Goal: Transaction & Acquisition: Book appointment/travel/reservation

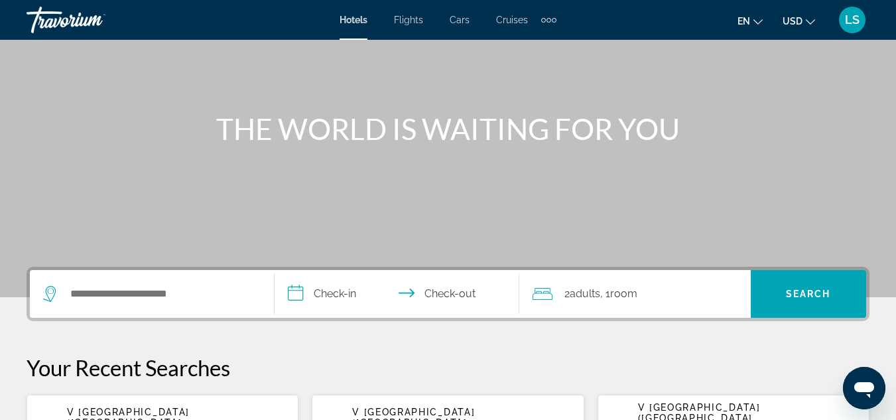
scroll to position [101, 0]
click at [84, 298] on input "Search widget" at bounding box center [161, 293] width 185 height 20
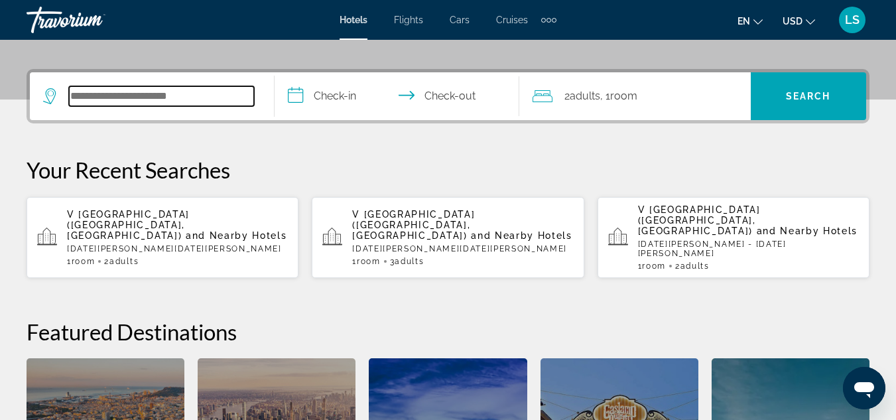
scroll to position [324, 0]
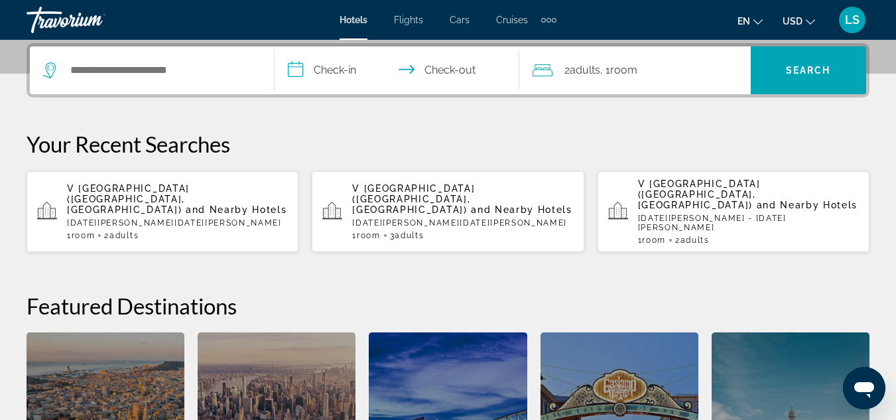
click at [168, 183] on span "V [GEOGRAPHIC_DATA] ([GEOGRAPHIC_DATA], [GEOGRAPHIC_DATA])" at bounding box center [128, 199] width 123 height 32
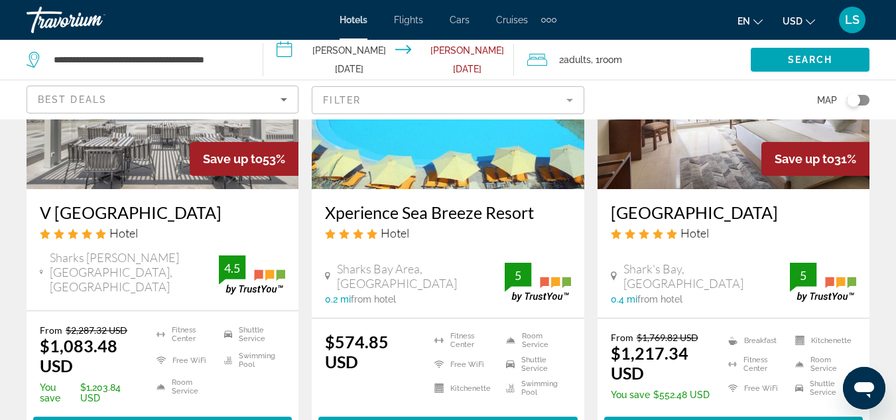
scroll to position [190, 0]
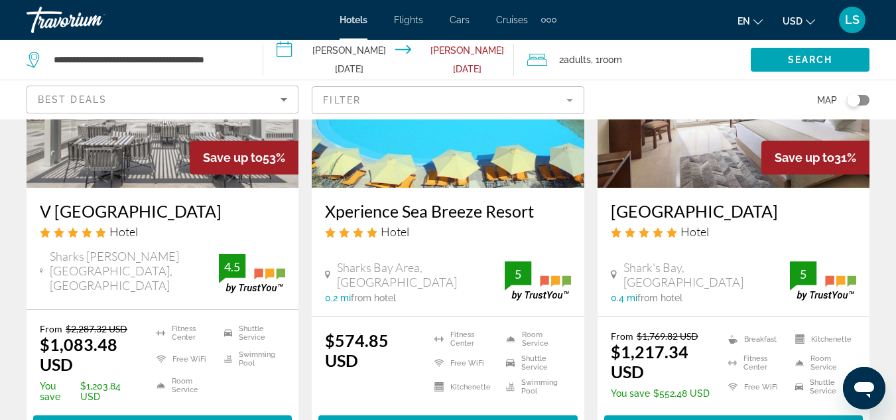
click at [125, 214] on h3 "V Hotel Sharm El Sheikh" at bounding box center [162, 211] width 245 height 20
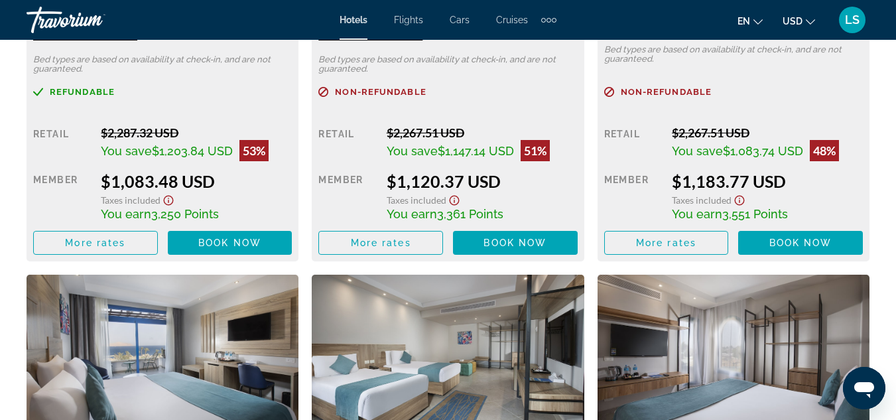
scroll to position [2307, 0]
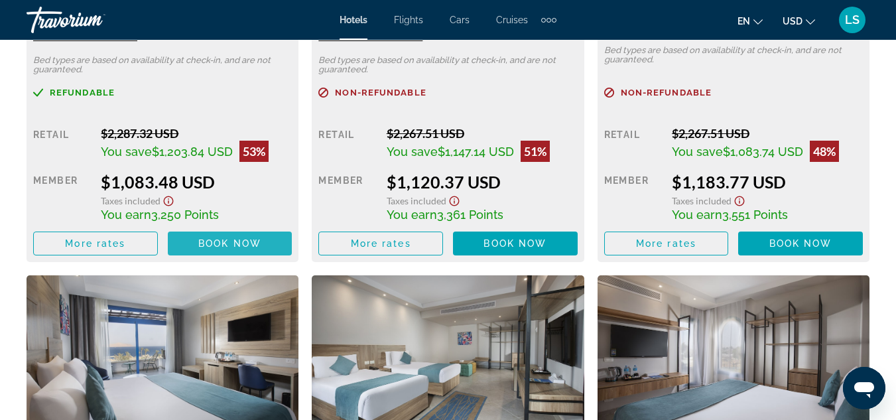
click at [206, 239] on span "Book now" at bounding box center [229, 243] width 63 height 11
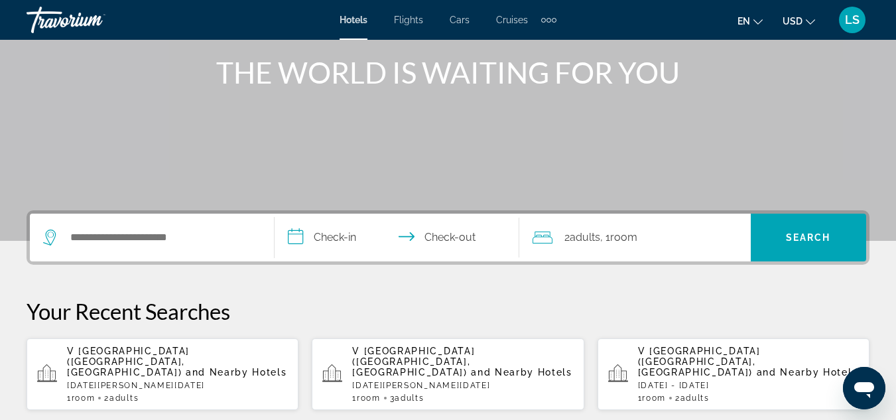
scroll to position [158, 0]
click at [587, 237] on span "Adults" at bounding box center [585, 236] width 30 height 13
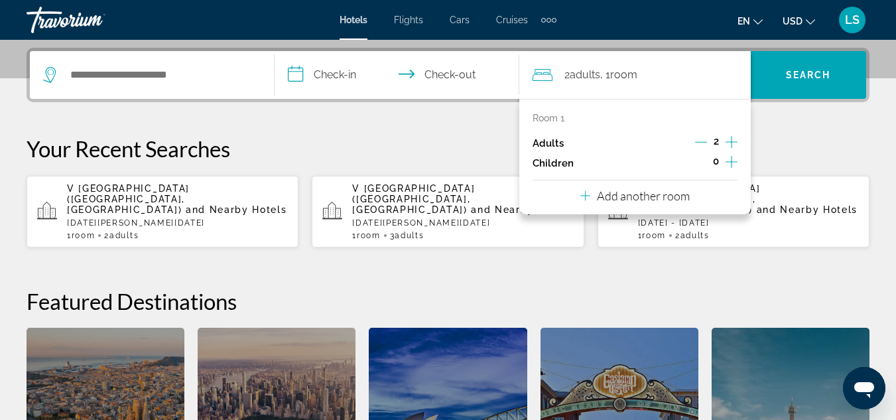
scroll to position [324, 0]
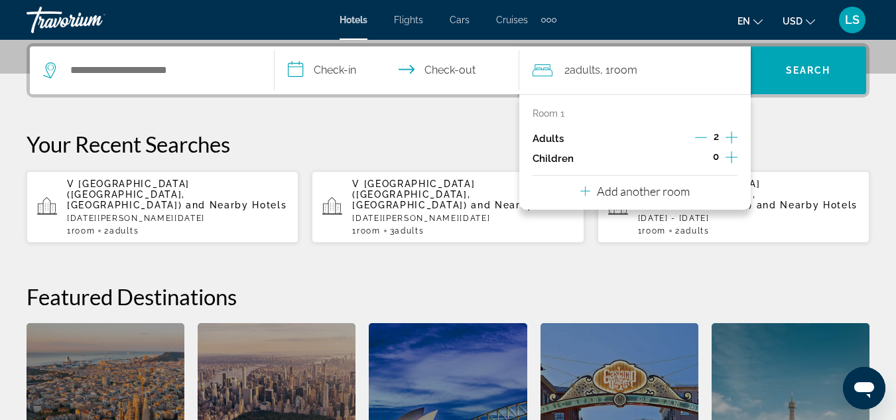
click at [190, 188] on span "V [GEOGRAPHIC_DATA] ([GEOGRAPHIC_DATA], [GEOGRAPHIC_DATA])" at bounding box center [128, 194] width 123 height 32
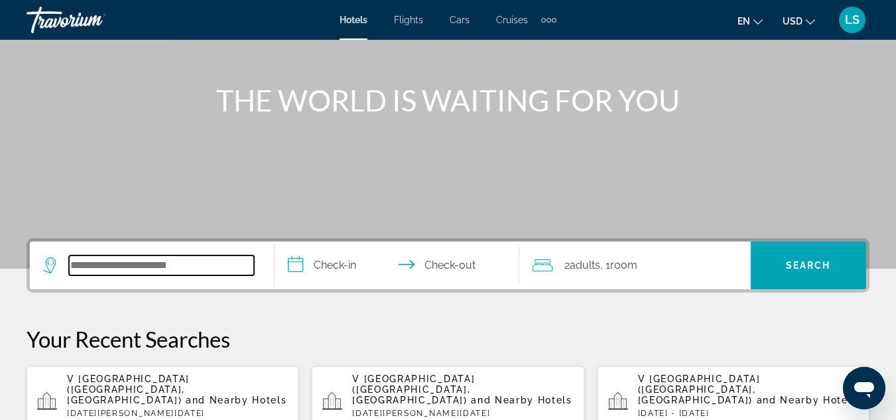
click at [89, 268] on input "Search widget" at bounding box center [161, 265] width 185 height 20
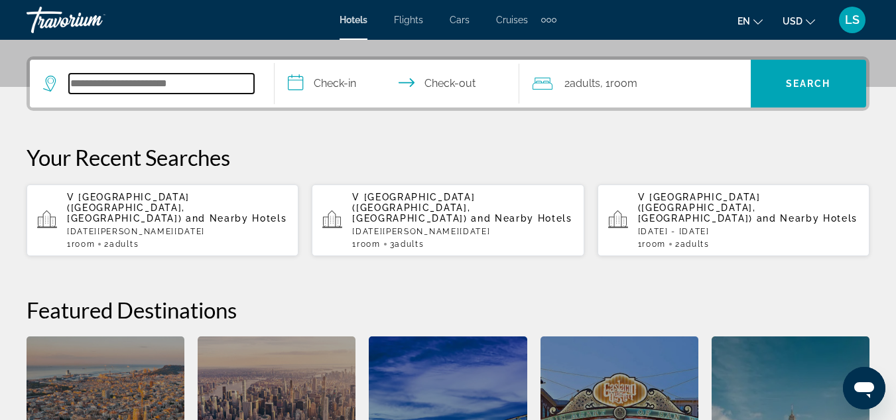
scroll to position [324, 0]
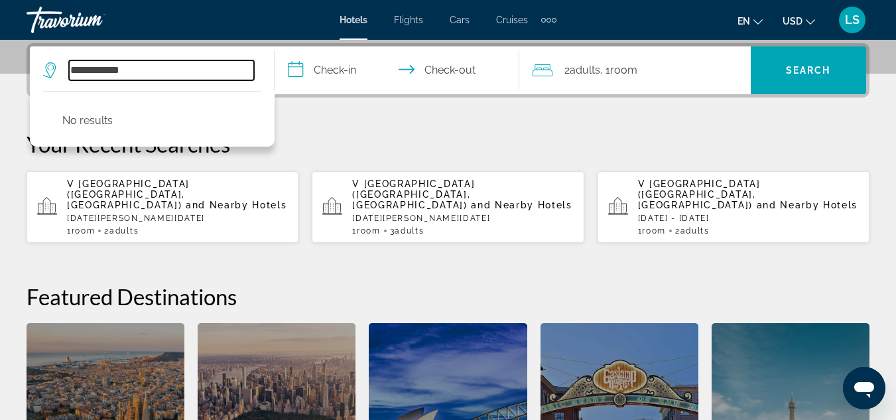
type input "**********"
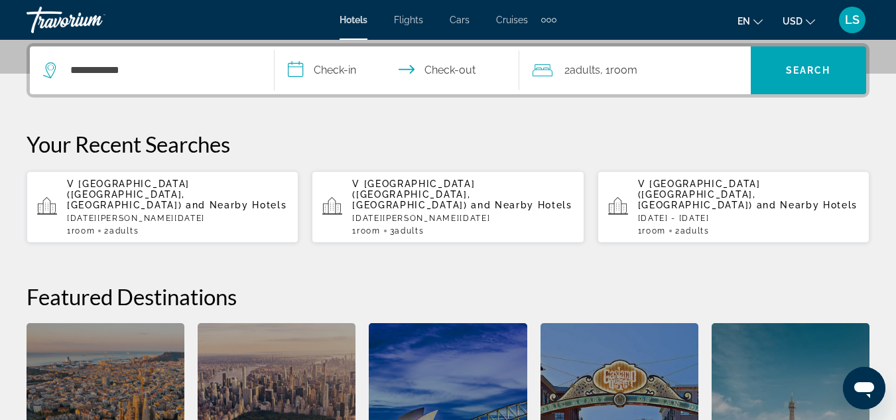
click at [337, 124] on div "**********" at bounding box center [448, 289] width 896 height 492
click at [133, 214] on div "V [GEOGRAPHIC_DATA] ([GEOGRAPHIC_DATA], [GEOGRAPHIC_DATA]) and Nearby Hotels [G…" at bounding box center [177, 206] width 221 height 57
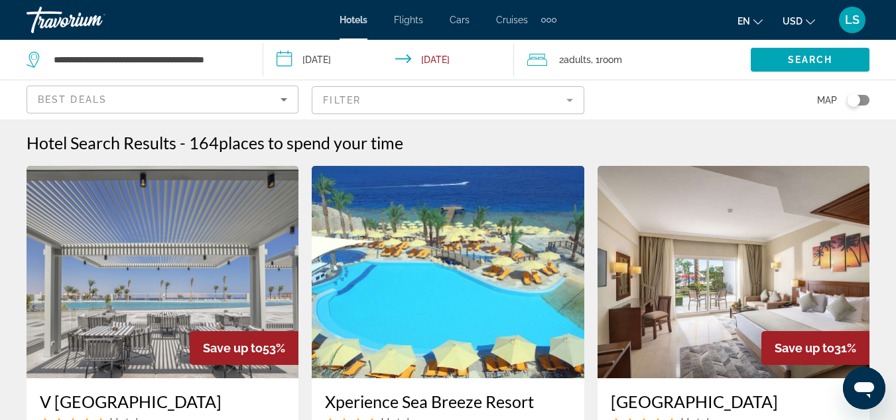
click at [622, 54] on span ", 1 Room rooms" at bounding box center [606, 59] width 31 height 19
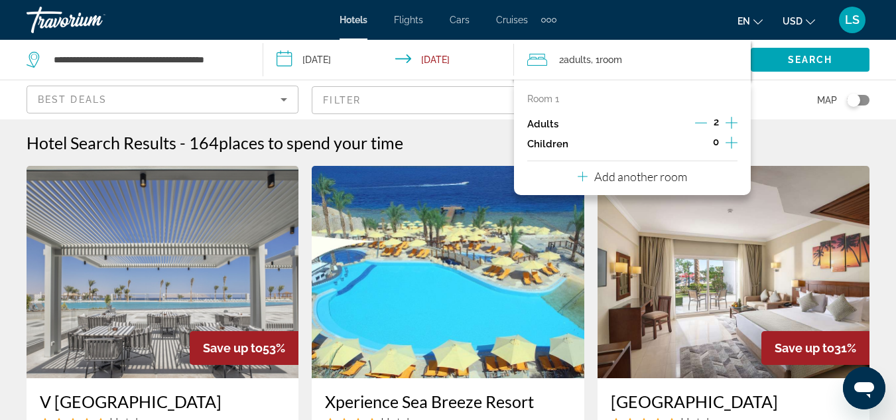
click at [729, 123] on icon "Increment adults" at bounding box center [731, 123] width 12 height 12
click at [621, 59] on span "Room" at bounding box center [611, 59] width 23 height 11
click at [476, 91] on mat-form-field "Filter" at bounding box center [448, 100] width 272 height 28
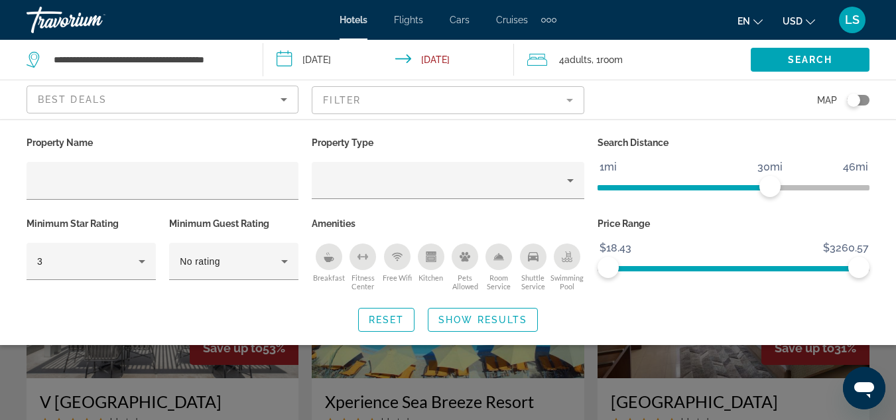
click at [647, 60] on div "4 Adult Adults , 1 Room rooms" at bounding box center [638, 59] width 223 height 19
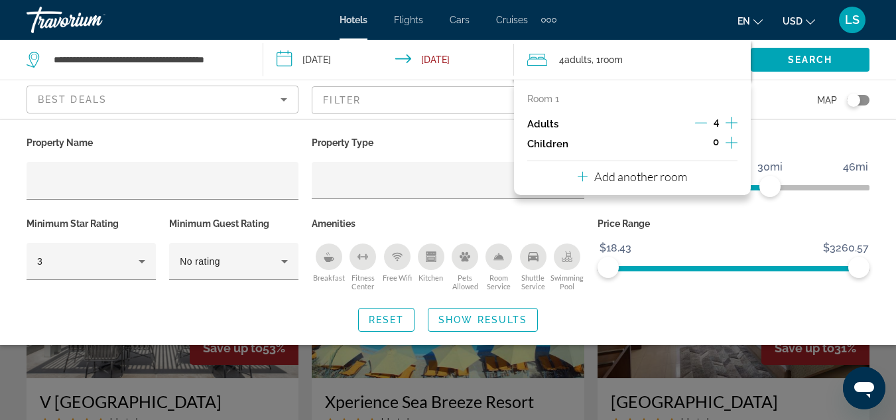
click at [582, 176] on icon "Travelers: 4 adults, 0 children" at bounding box center [583, 176] width 10 height 16
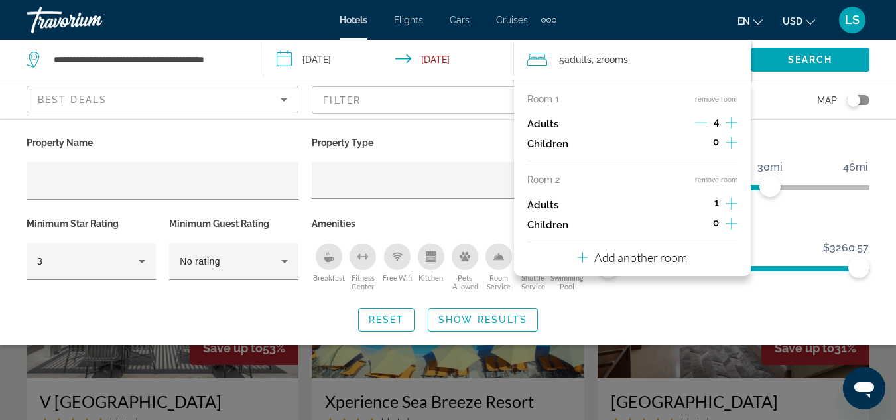
click at [734, 201] on icon "Increment adults" at bounding box center [731, 204] width 12 height 16
click at [702, 124] on icon "Decrement adults" at bounding box center [701, 123] width 12 height 12
click at [788, 53] on span "Search widget" at bounding box center [810, 60] width 119 height 32
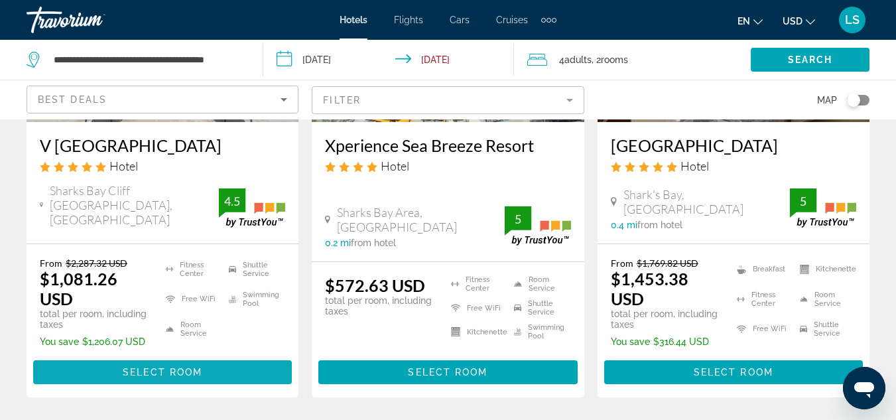
scroll to position [257, 0]
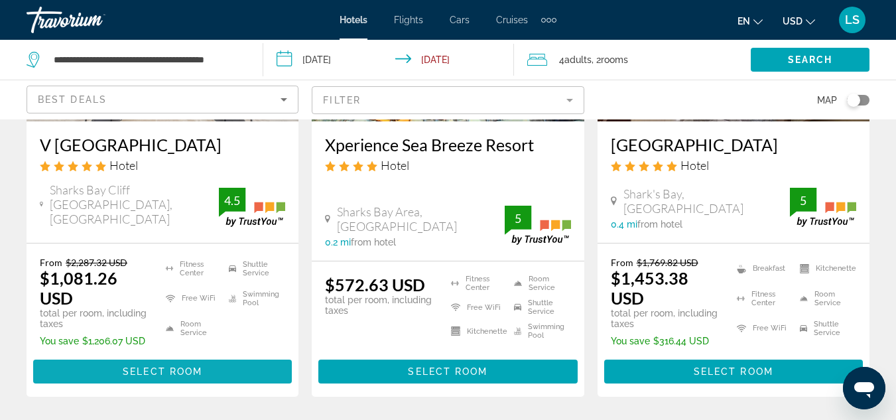
click at [139, 366] on span "Select Room" at bounding box center [163, 371] width 80 height 11
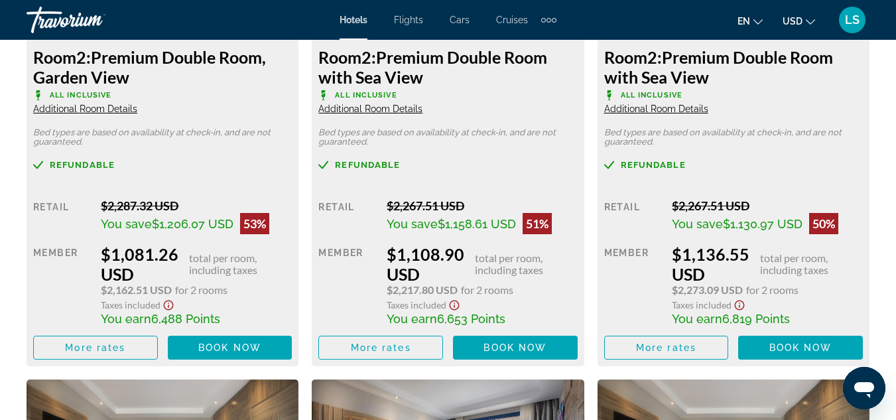
scroll to position [2316, 0]
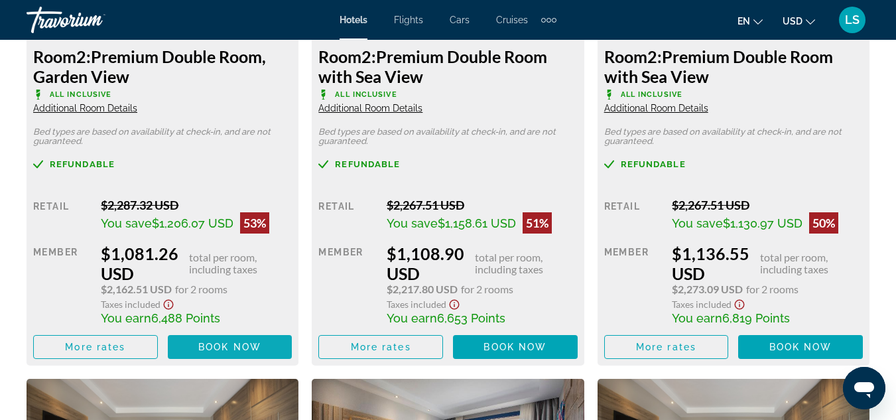
click at [208, 346] on span "Book now" at bounding box center [229, 346] width 63 height 11
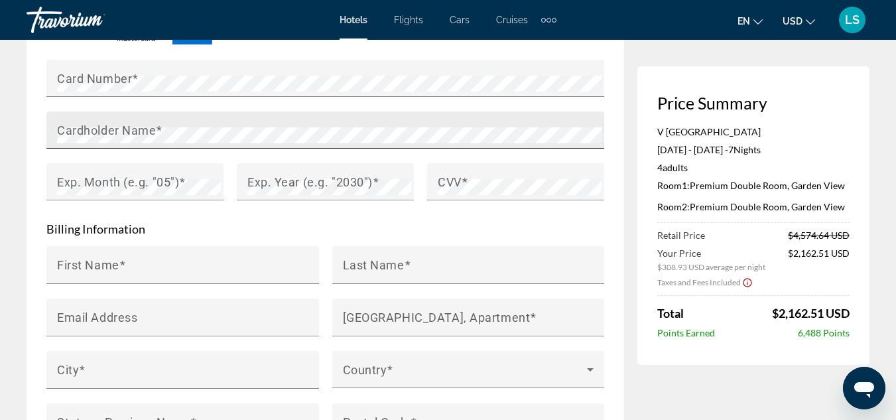
scroll to position [1215, 0]
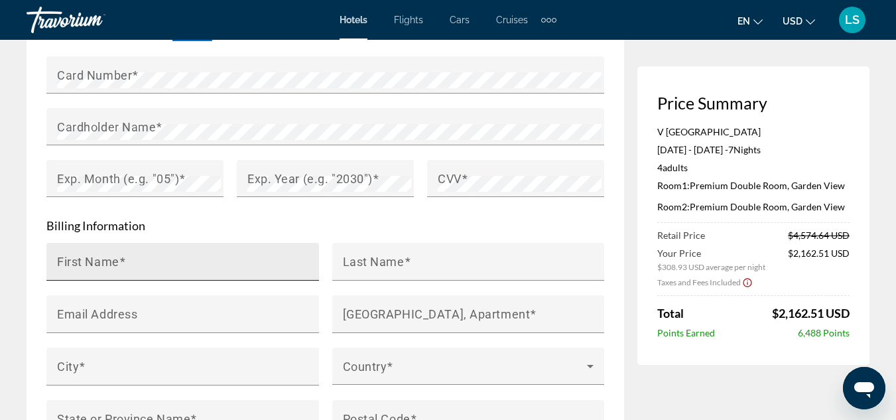
click at [64, 261] on mat-label "First Name" at bounding box center [88, 261] width 62 height 14
click at [64, 261] on input "First Name" at bounding box center [186, 267] width 259 height 16
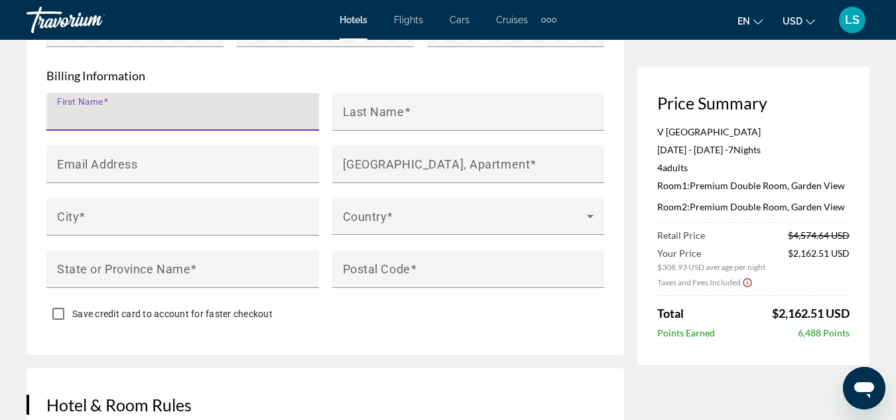
scroll to position [1364, 0]
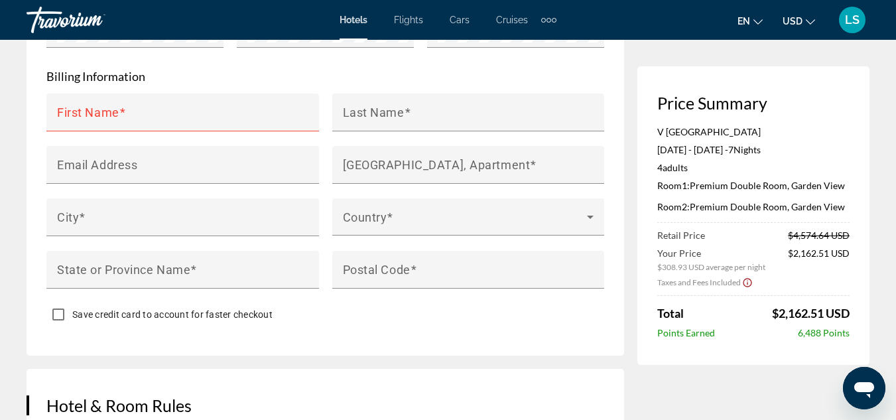
click at [762, 22] on icon "Change language" at bounding box center [757, 21] width 9 height 9
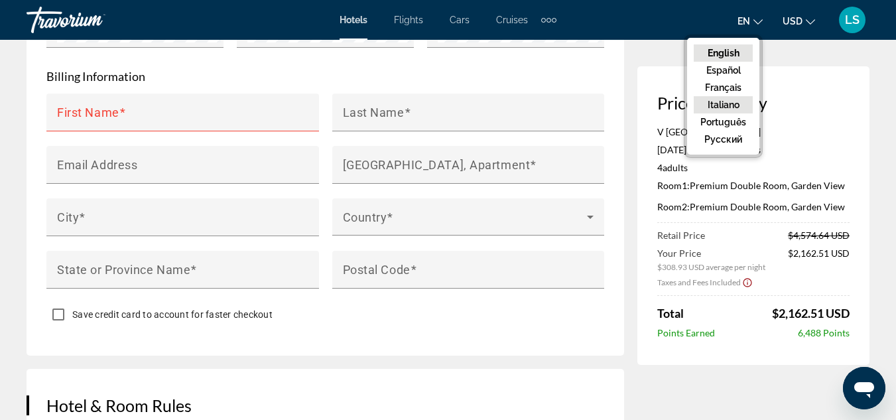
click at [733, 104] on button "Italiano" at bounding box center [723, 104] width 59 height 17
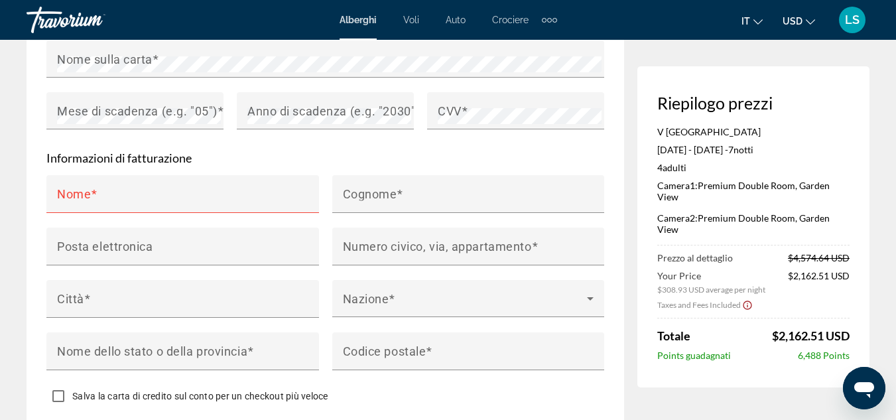
scroll to position [1283, 0]
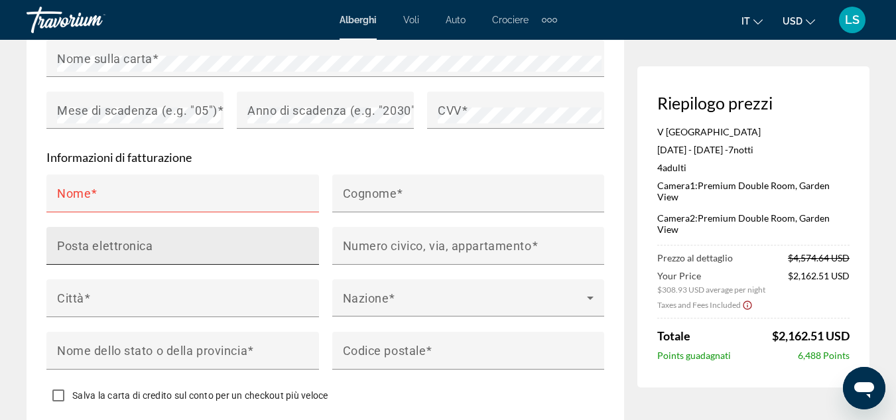
click at [70, 239] on mat-label "Posta elettronica" at bounding box center [105, 245] width 96 height 14
click at [70, 243] on input "Posta elettronica" at bounding box center [186, 251] width 259 height 16
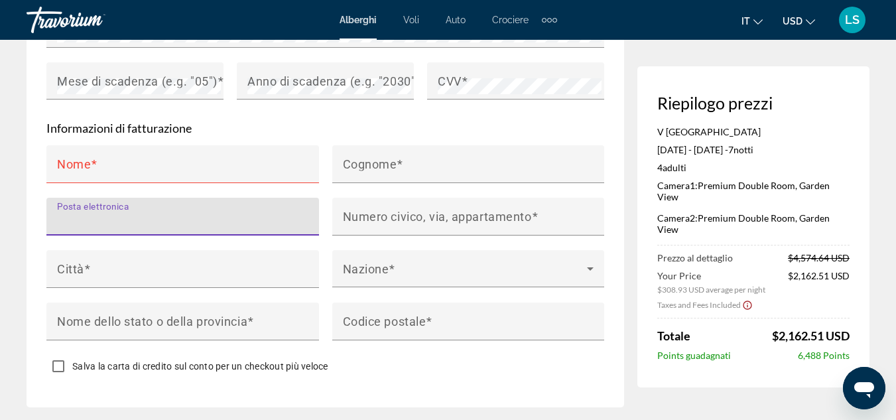
scroll to position [1311, 0]
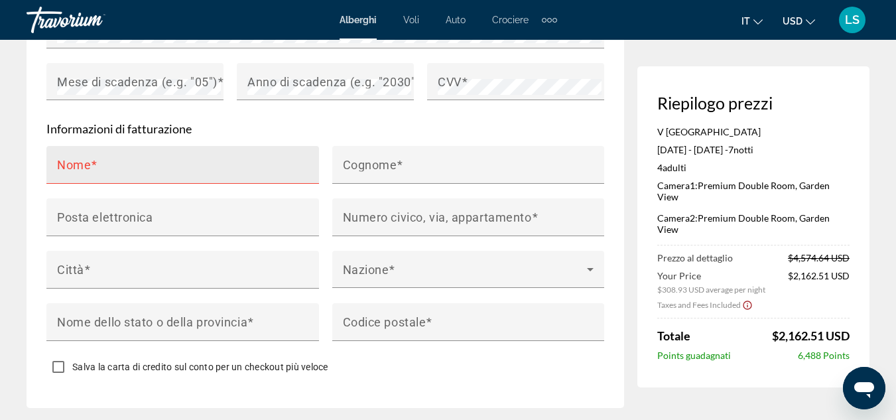
click at [76, 161] on mat-label "Nome" at bounding box center [74, 164] width 34 height 14
click at [76, 162] on input "Nome" at bounding box center [186, 170] width 259 height 16
type input "*"
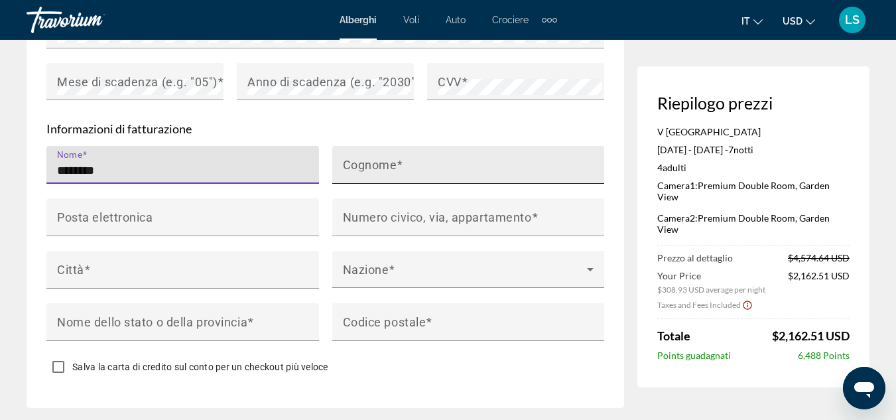
type input "********"
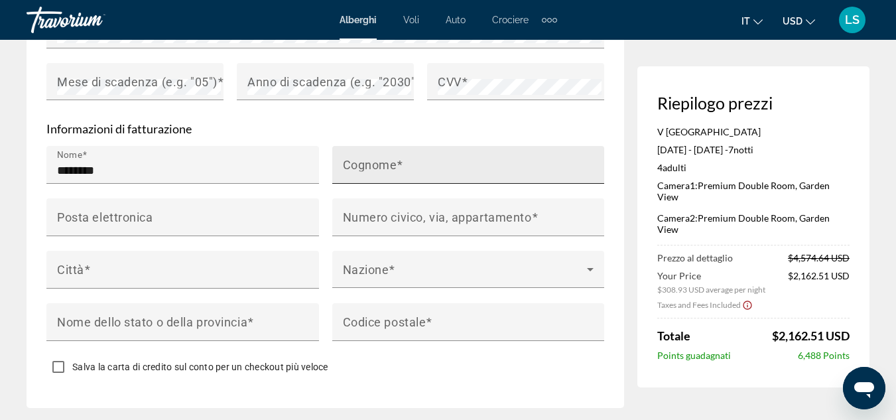
click at [346, 161] on mat-label "Cognome" at bounding box center [370, 164] width 54 height 14
click at [346, 162] on input "Cognome" at bounding box center [472, 170] width 259 height 16
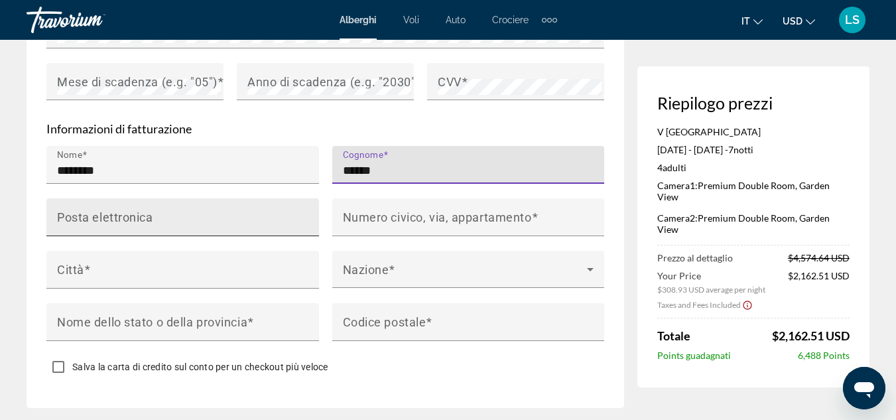
type input "******"
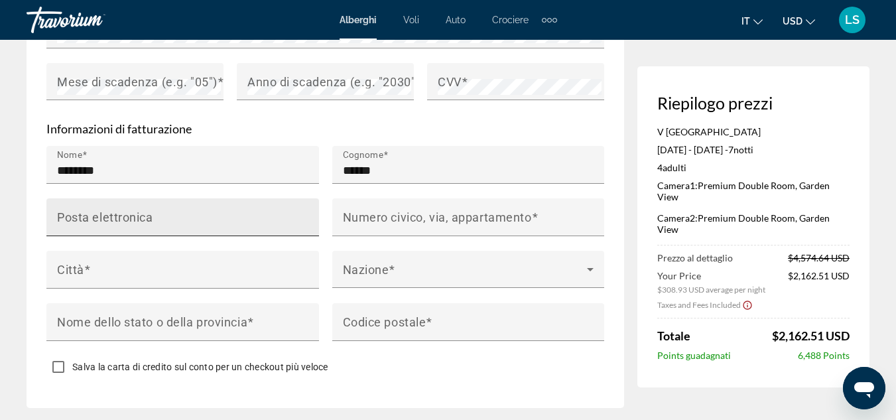
click at [95, 212] on mat-label "Posta elettronica" at bounding box center [105, 217] width 96 height 14
click at [95, 215] on input "Posta elettronica" at bounding box center [186, 223] width 259 height 16
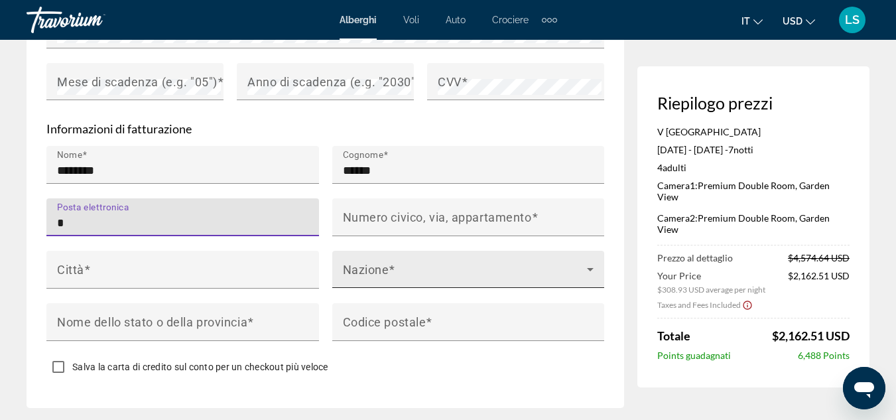
type input "*"
click at [589, 268] on icon "Main content" at bounding box center [590, 269] width 7 height 3
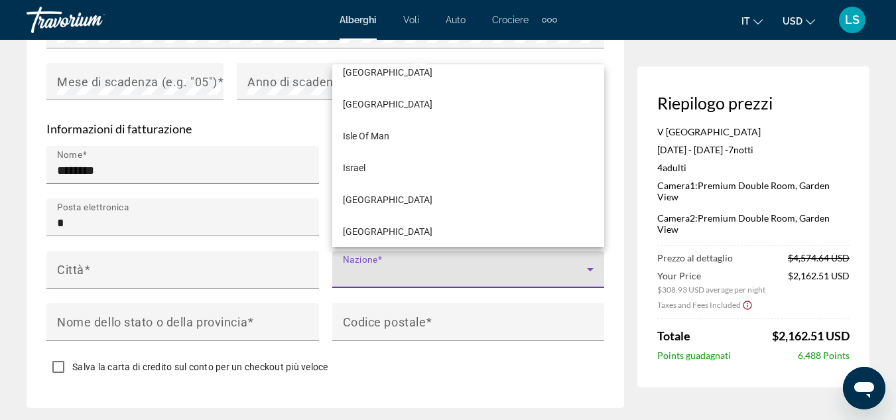
scroll to position [3391, 0]
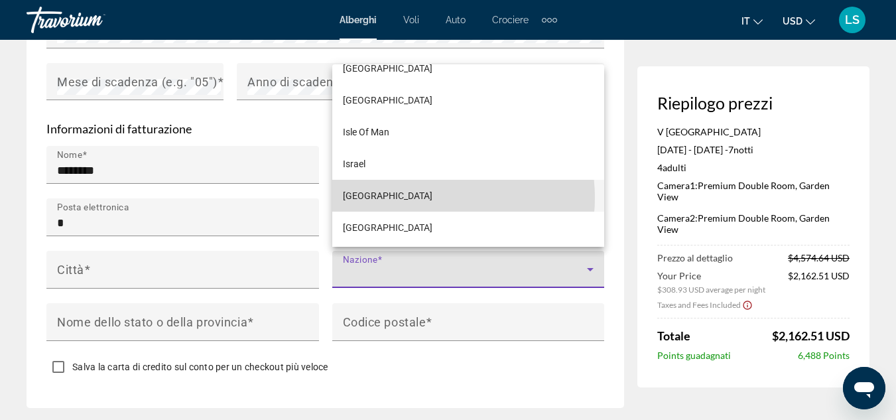
click at [424, 198] on mat-option "Italy" at bounding box center [468, 196] width 273 height 32
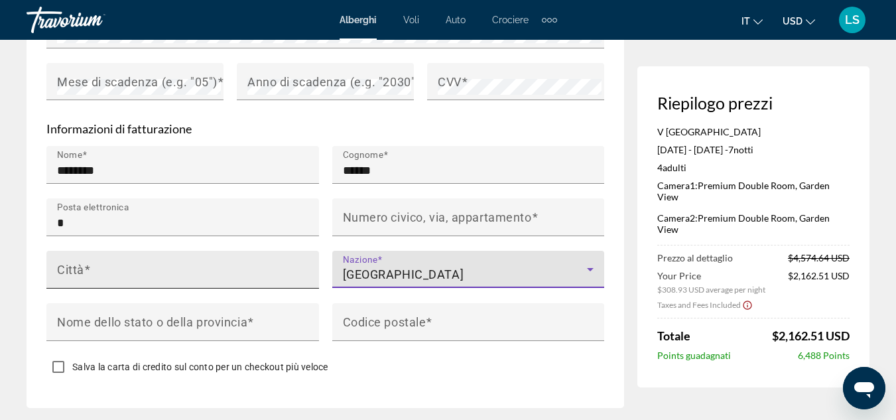
click at [81, 265] on mat-label "Città" at bounding box center [70, 269] width 27 height 14
click at [81, 267] on input "Città" at bounding box center [186, 275] width 259 height 16
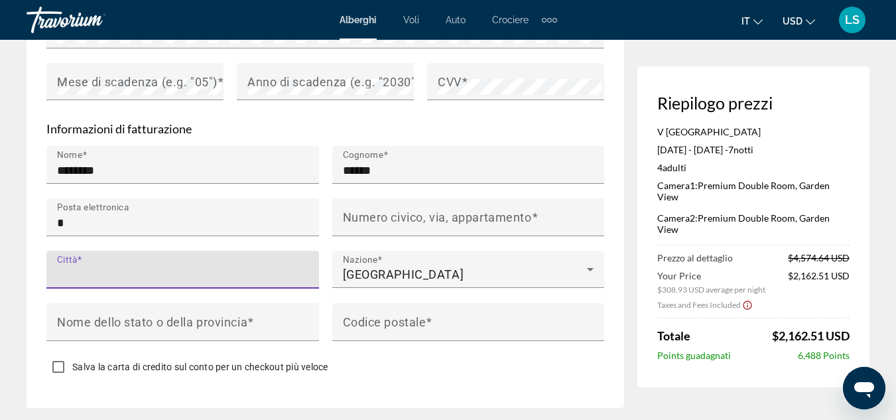
type input "*"
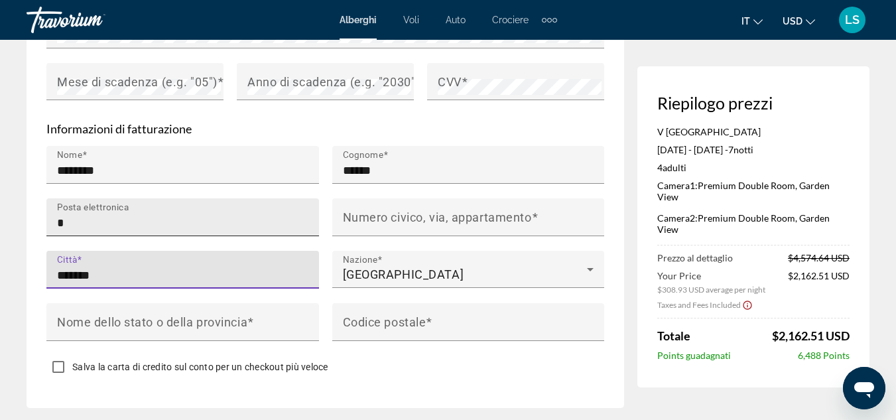
type input "******"
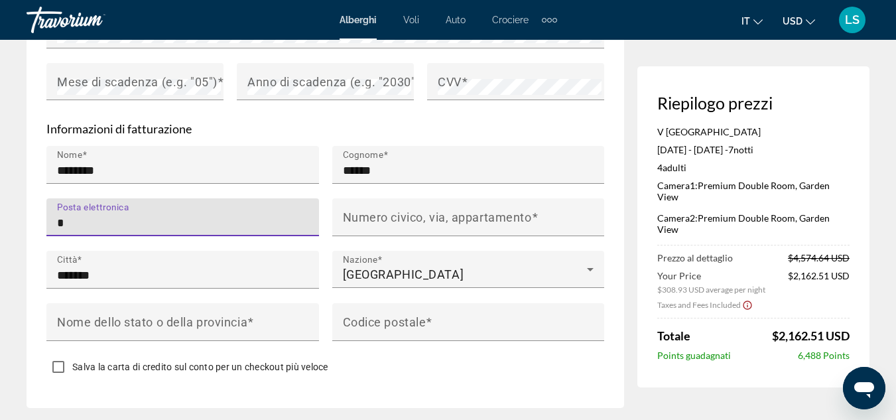
click at [66, 217] on input "*" at bounding box center [186, 223] width 259 height 16
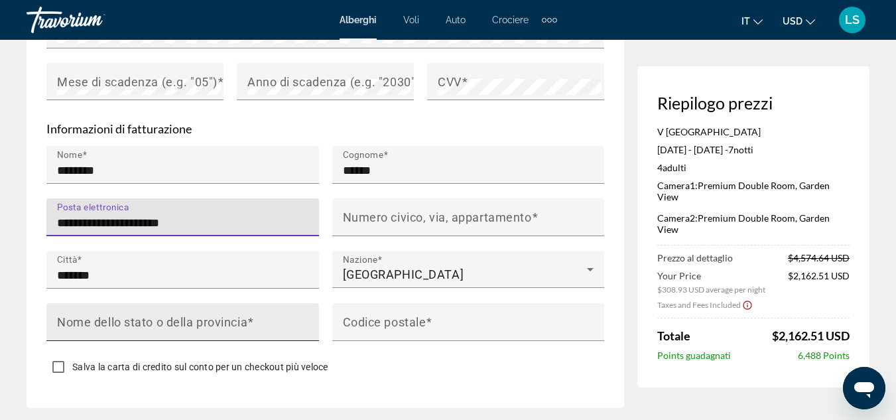
type input "**********"
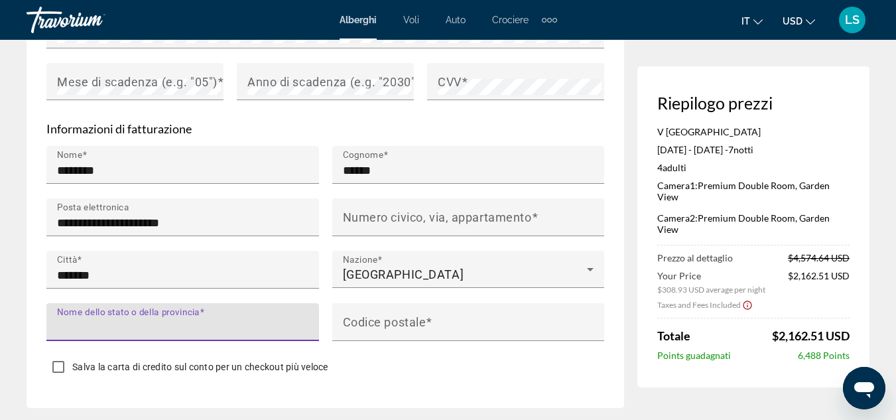
click at [86, 326] on input "Nome dello stato o della provincia" at bounding box center [186, 328] width 259 height 16
type input "*"
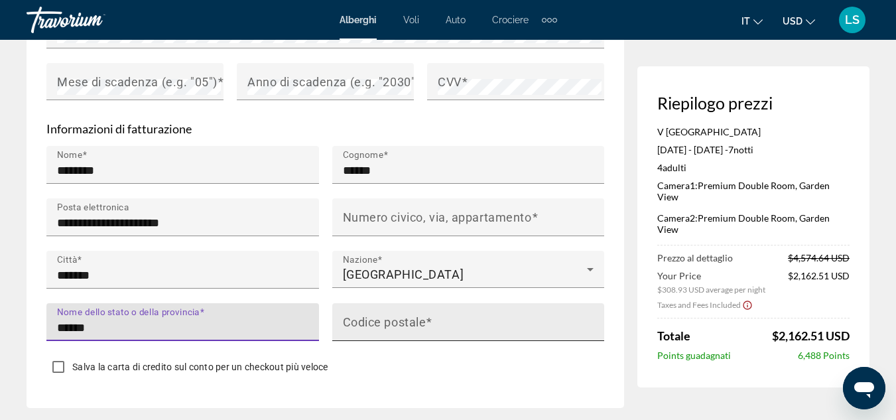
type input "******"
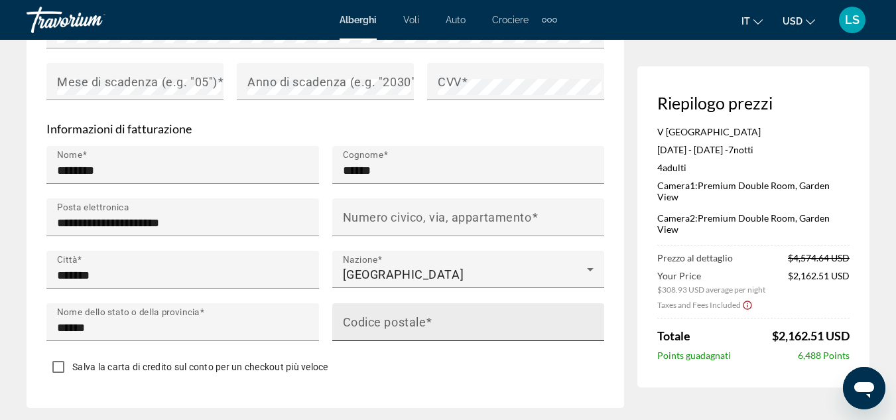
click at [362, 320] on mat-label "Codice postale" at bounding box center [385, 321] width 84 height 14
click at [362, 320] on input "Codice postale" at bounding box center [472, 328] width 259 height 16
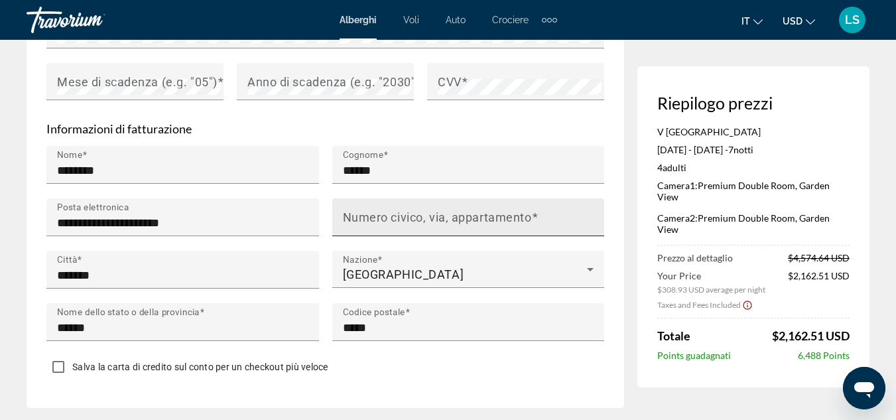
click at [352, 212] on mat-label "Numero civico, via, appartamento" at bounding box center [437, 217] width 189 height 14
click at [352, 215] on input "Numero civico, via, appartamento" at bounding box center [472, 223] width 259 height 16
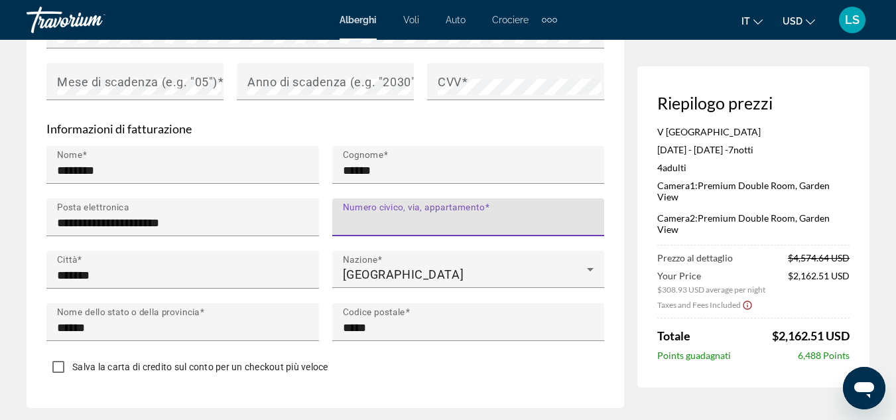
click at [355, 215] on input "Numero civico, via, appartamento" at bounding box center [472, 223] width 259 height 16
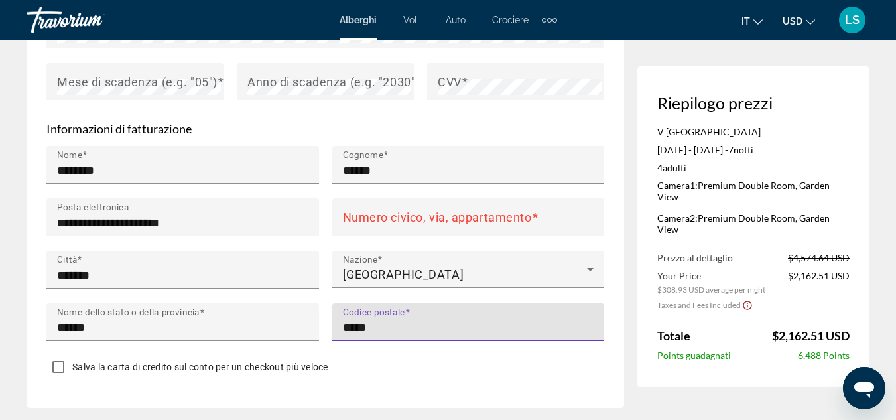
click at [385, 320] on input "*****" at bounding box center [472, 328] width 259 height 16
type input "****"
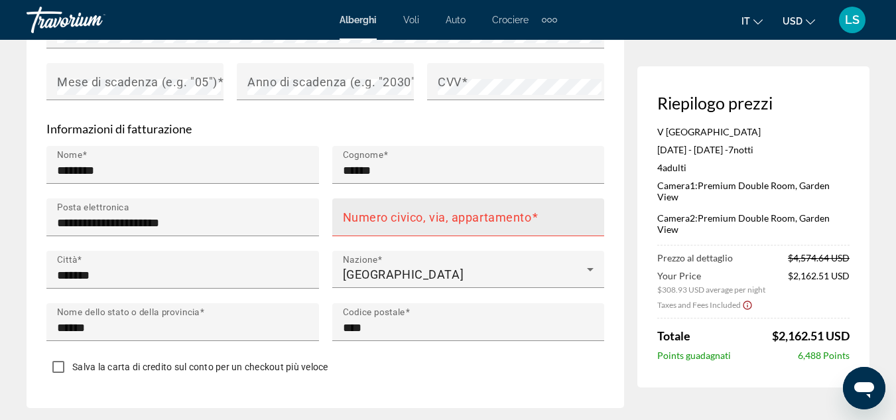
click at [356, 212] on mat-label "Numero civico, via, appartamento" at bounding box center [437, 217] width 189 height 14
click at [356, 215] on input "Numero civico, via, appartamento" at bounding box center [472, 223] width 259 height 16
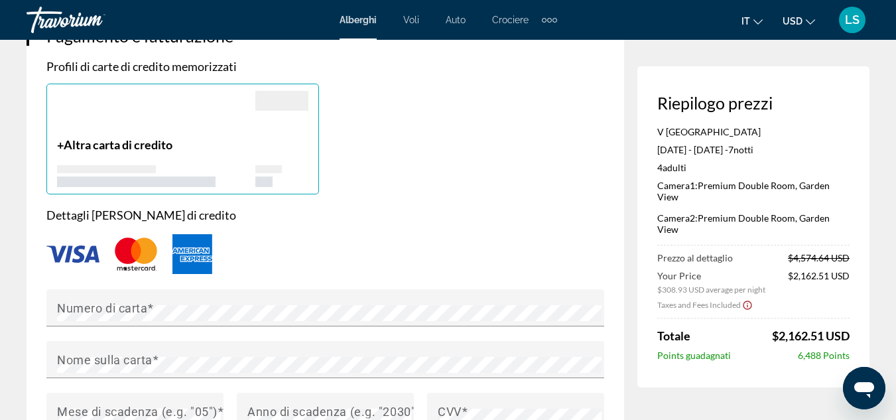
scroll to position [981, 0]
type input "**********"
click at [60, 310] on mat-label "Numero di carta" at bounding box center [102, 308] width 90 height 14
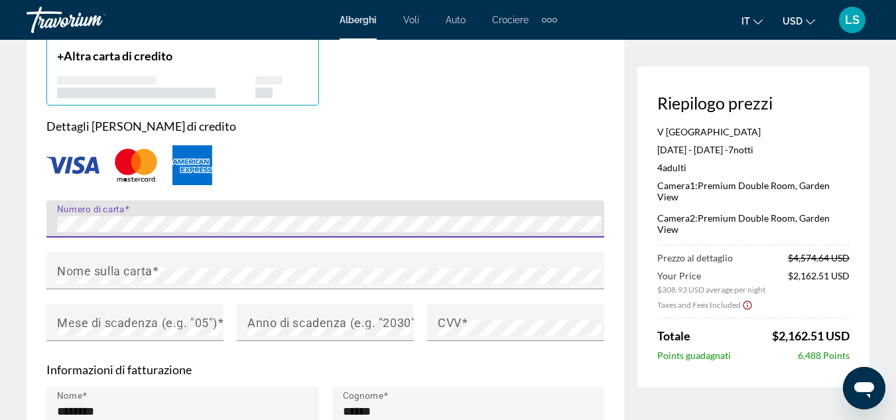
scroll to position [1071, 0]
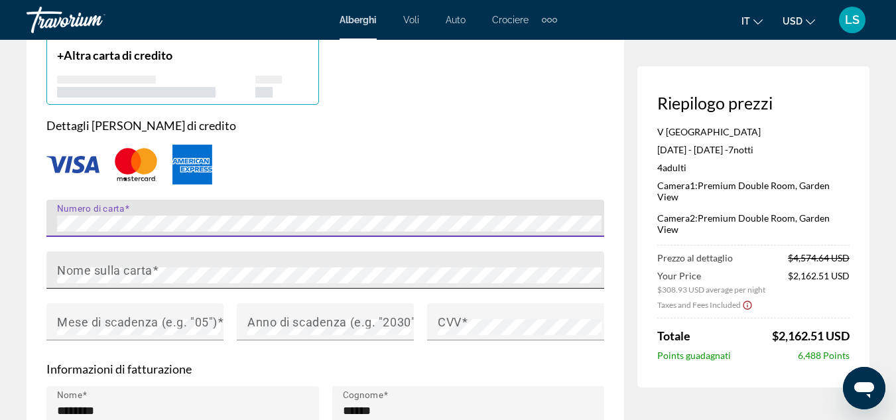
click at [70, 273] on mat-label "Nome sulla carta" at bounding box center [104, 270] width 95 height 14
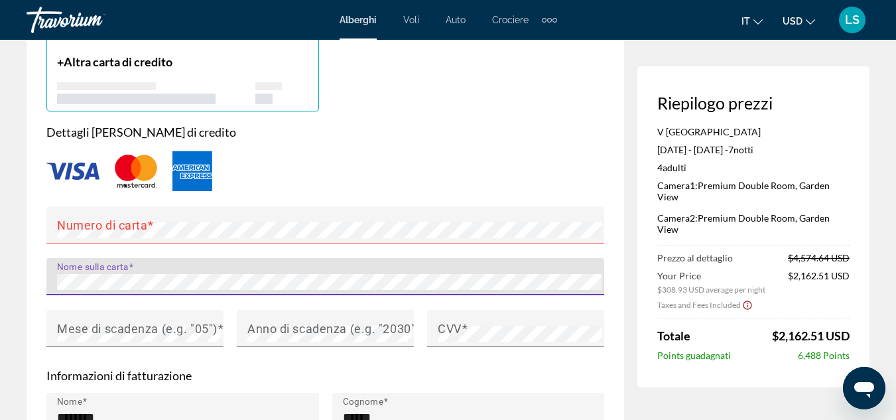
scroll to position [1095, 0]
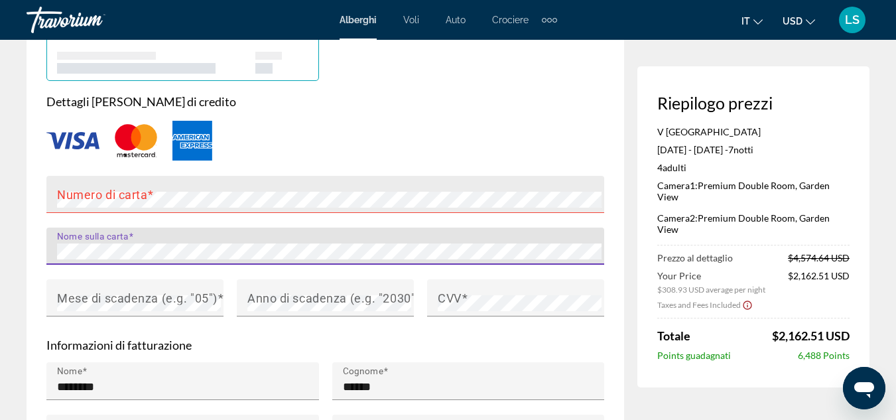
click at [78, 196] on mat-label "Numero di carta" at bounding box center [102, 194] width 90 height 14
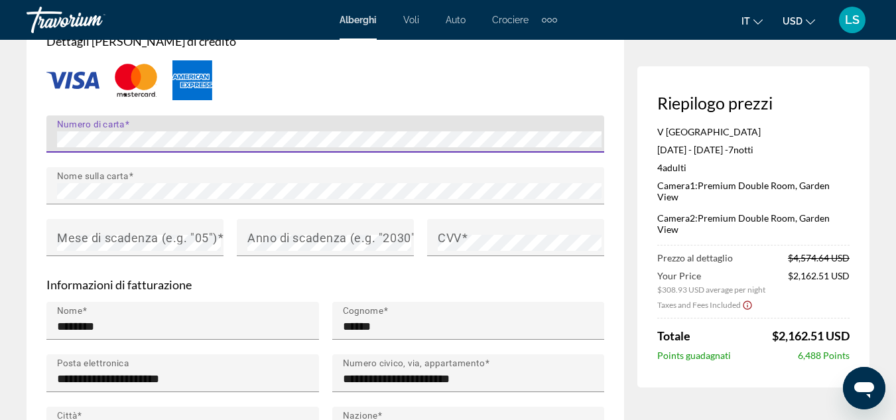
scroll to position [1156, 0]
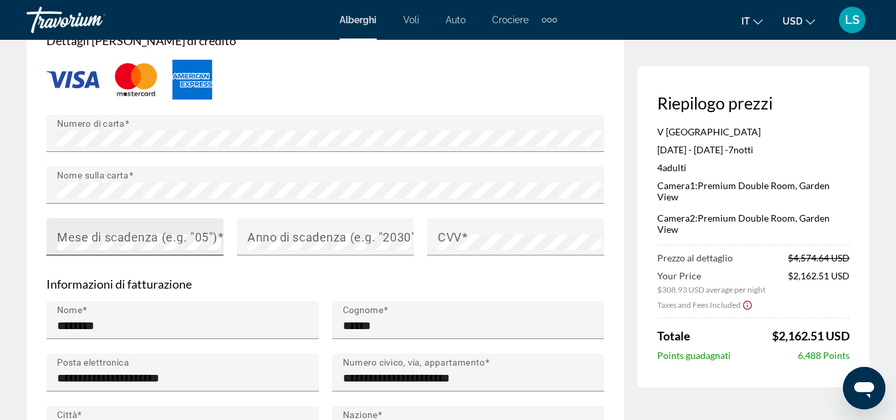
click at [127, 230] on mat-label "Mese di scadenza (e.g. "05")" at bounding box center [137, 236] width 160 height 14
click at [261, 241] on mat-label "Anno di scadenza (e.g. "2030")" at bounding box center [333, 236] width 172 height 14
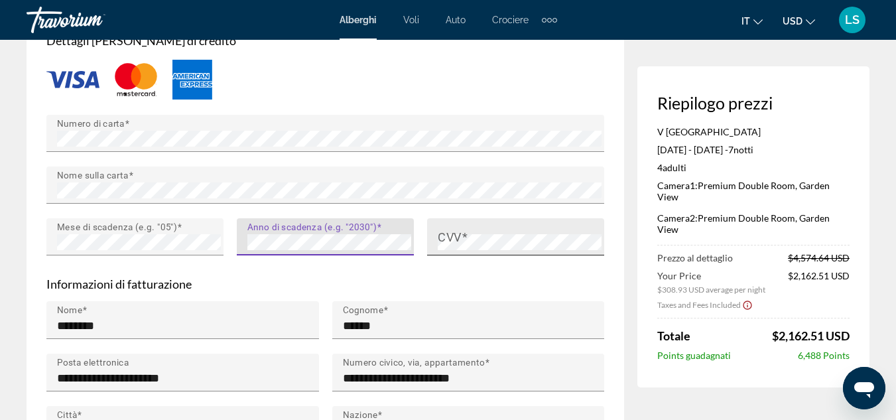
click at [452, 235] on mat-label "CVV" at bounding box center [450, 236] width 24 height 14
click at [439, 239] on mat-label "CVV" at bounding box center [450, 236] width 24 height 14
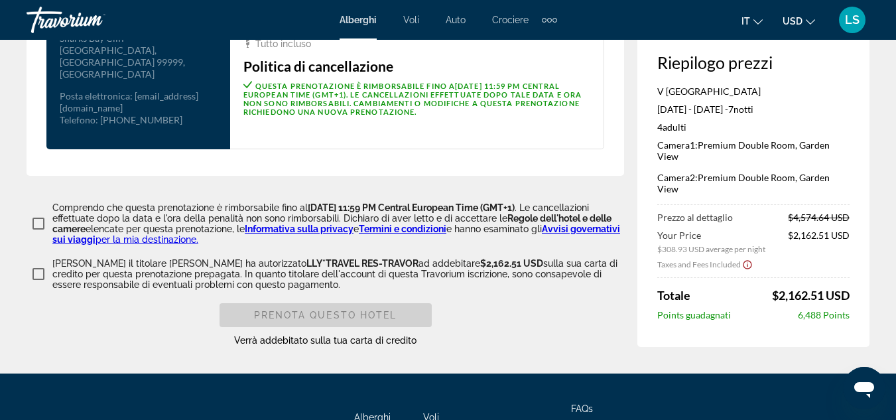
scroll to position [1824, 0]
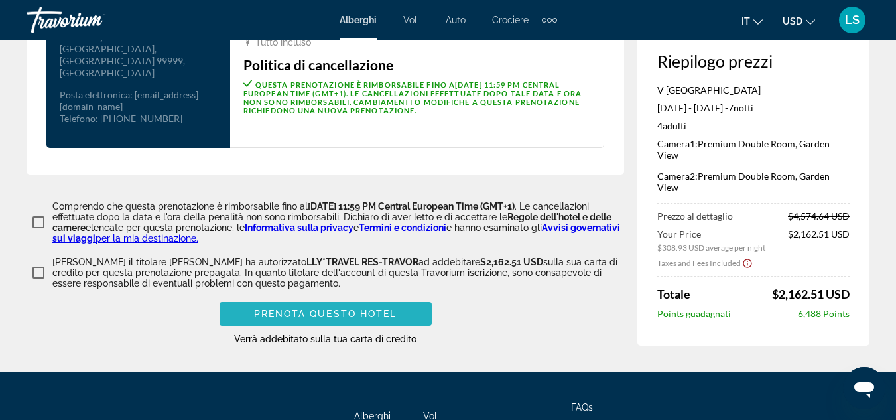
click at [264, 308] on span "Prenota questo hotel" at bounding box center [325, 313] width 143 height 11
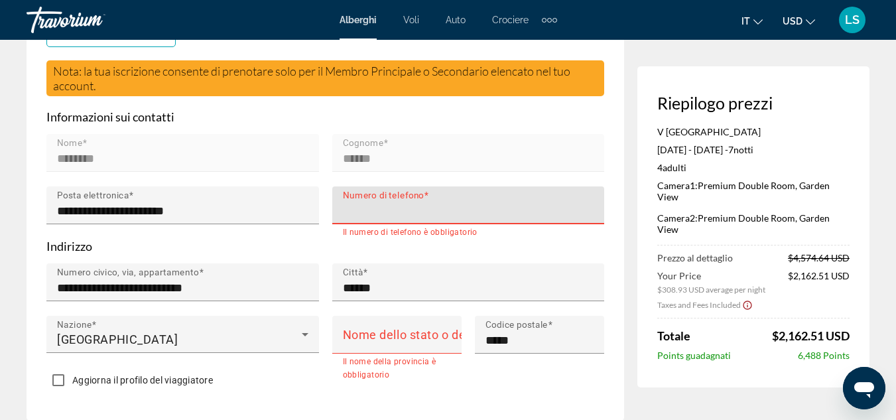
click at [351, 203] on input "Numero di telefono" at bounding box center [472, 211] width 259 height 16
type input "*"
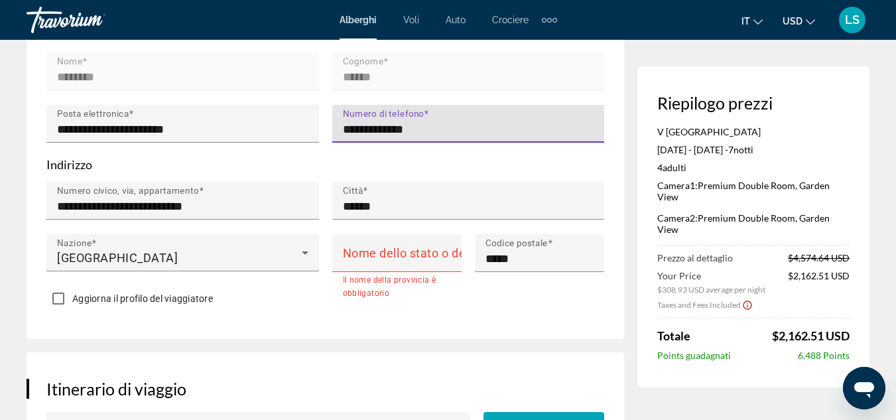
scroll to position [479, 0]
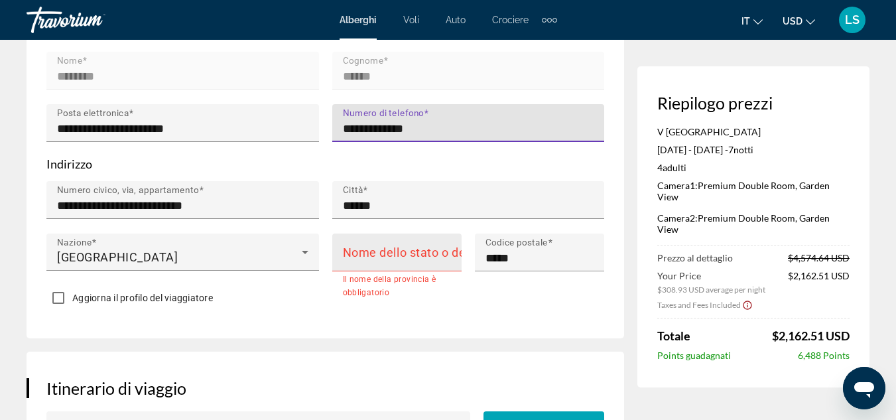
type input "**********"
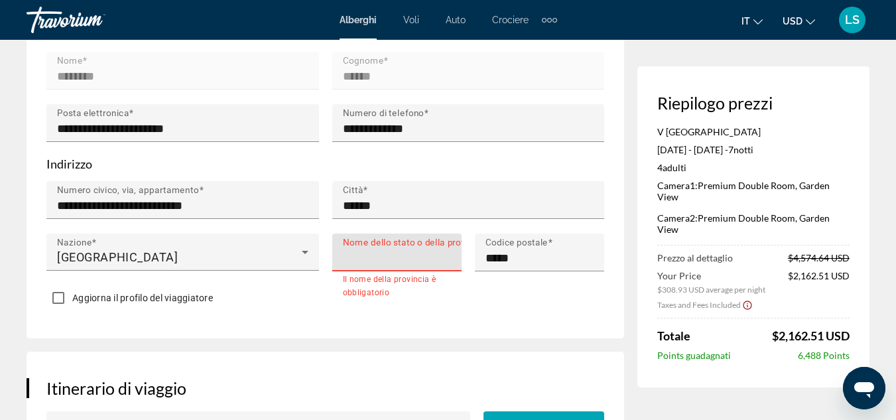
click at [353, 259] on input "Nome dello stato o della provincia" at bounding box center [401, 258] width 116 height 16
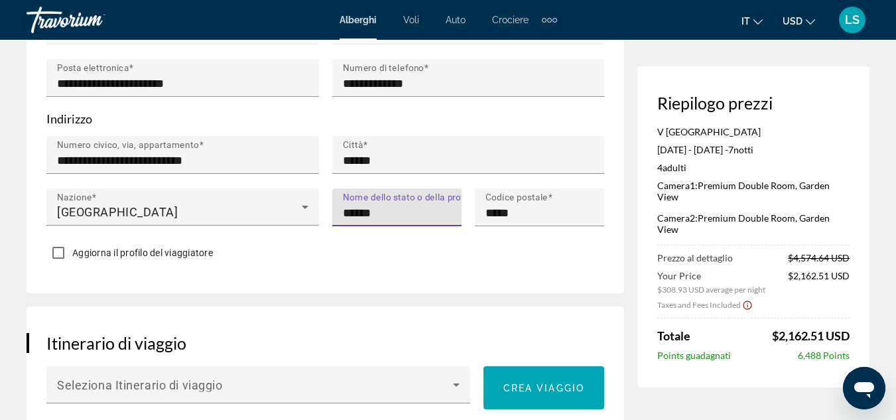
scroll to position [523, 0]
type input "******"
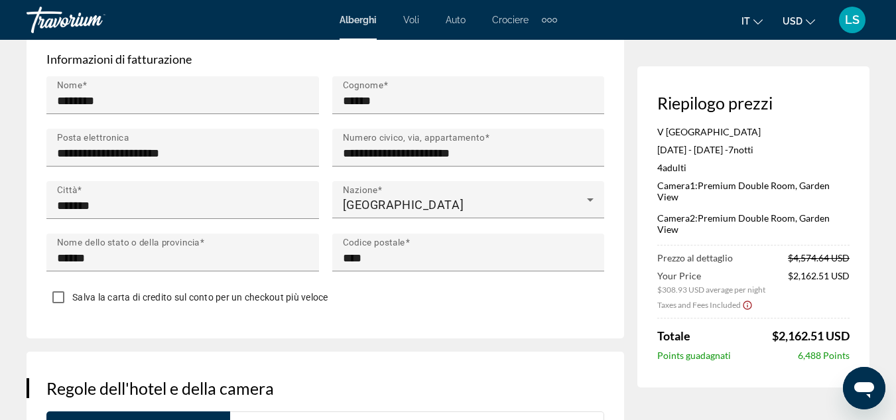
scroll to position [1380, 0]
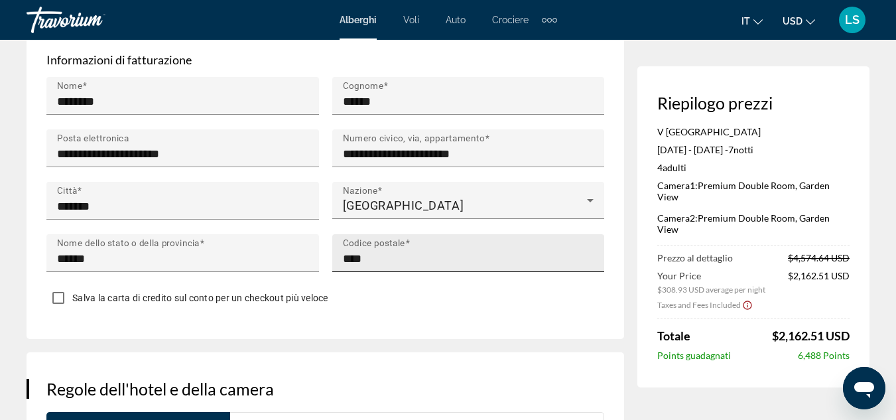
click at [372, 251] on input "****" at bounding box center [472, 259] width 259 height 16
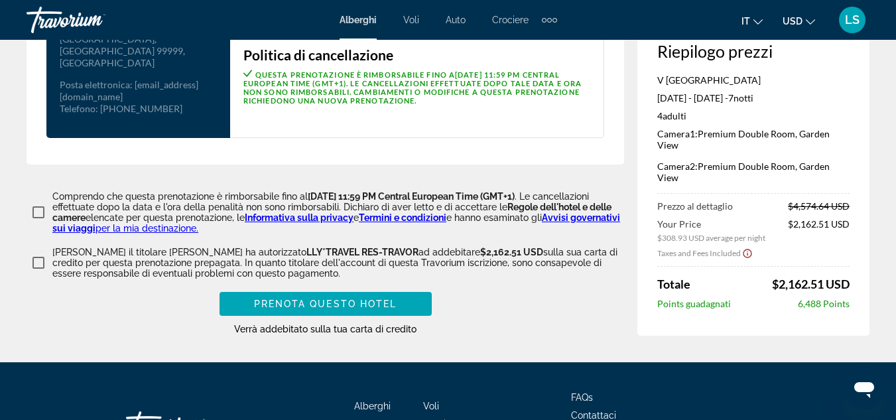
scroll to position [1835, 0]
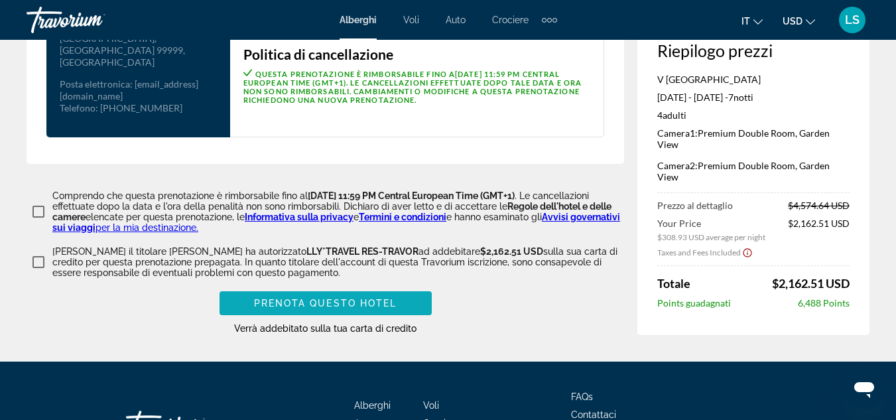
type input "*****"
click at [300, 287] on span "Main content" at bounding box center [325, 303] width 212 height 32
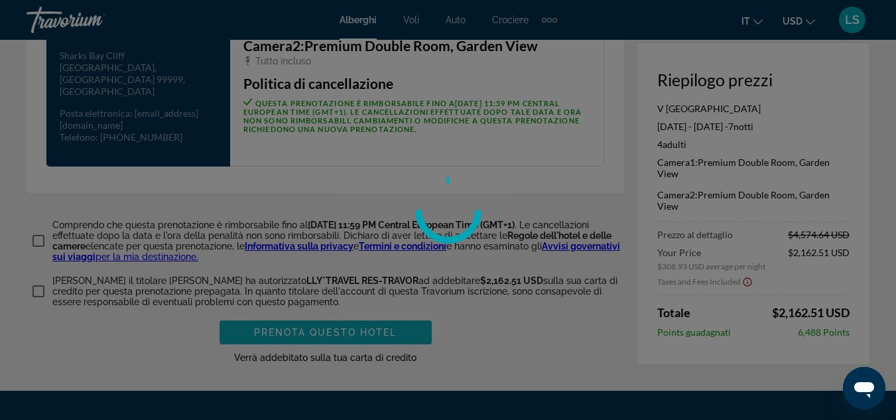
scroll to position [1803, 0]
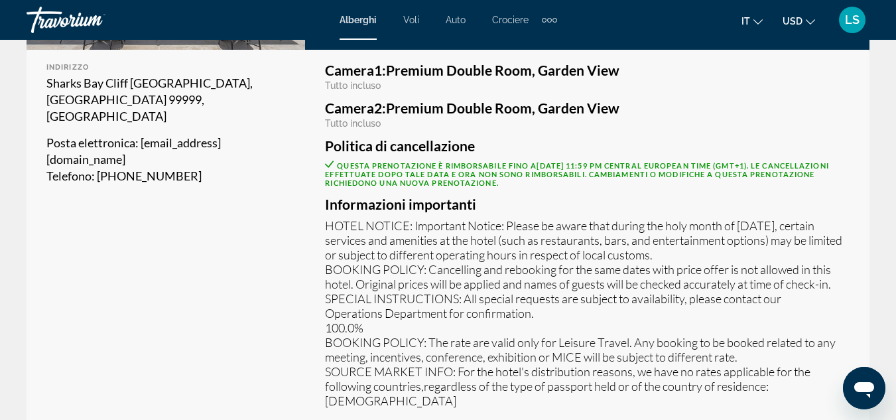
scroll to position [386, 0]
